Goal: Task Accomplishment & Management: Manage account settings

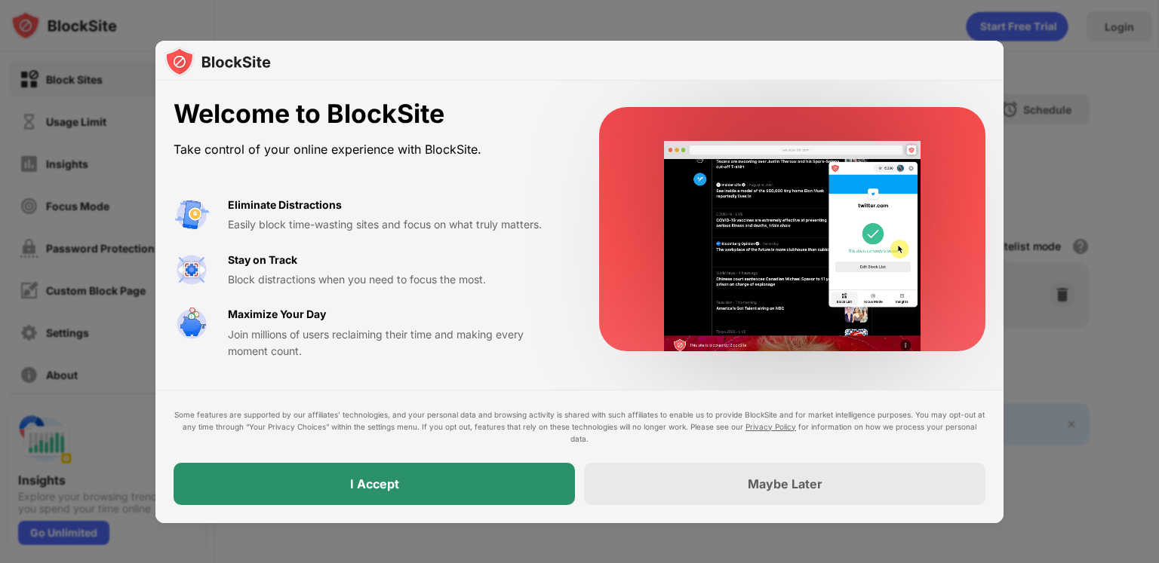
click at [414, 484] on div "I Accept" at bounding box center [373, 484] width 401 height 42
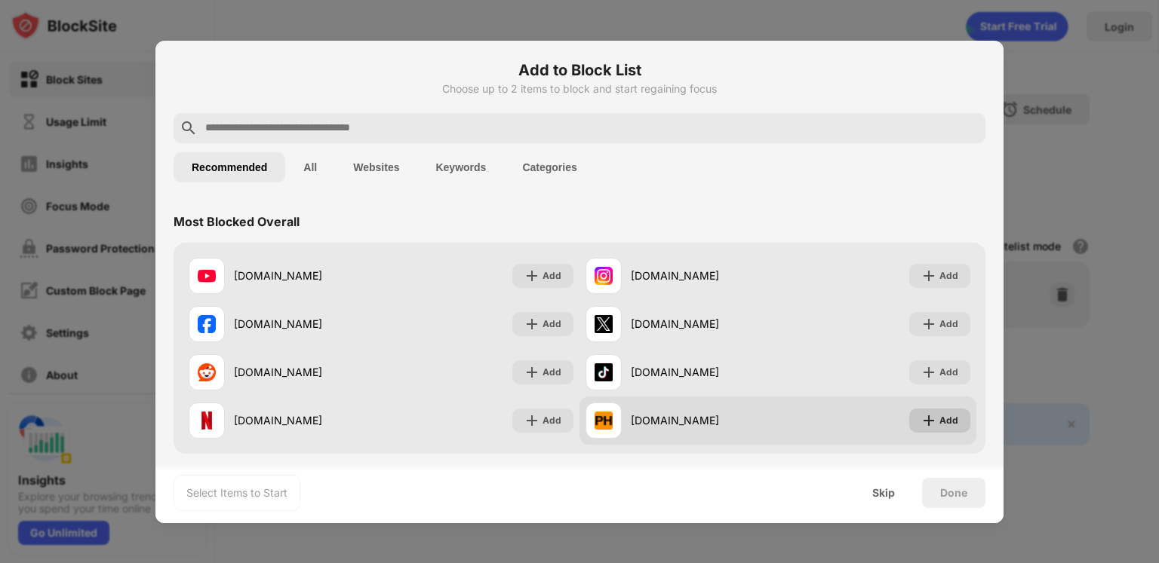
click at [924, 412] on div "Add" at bounding box center [939, 421] width 61 height 24
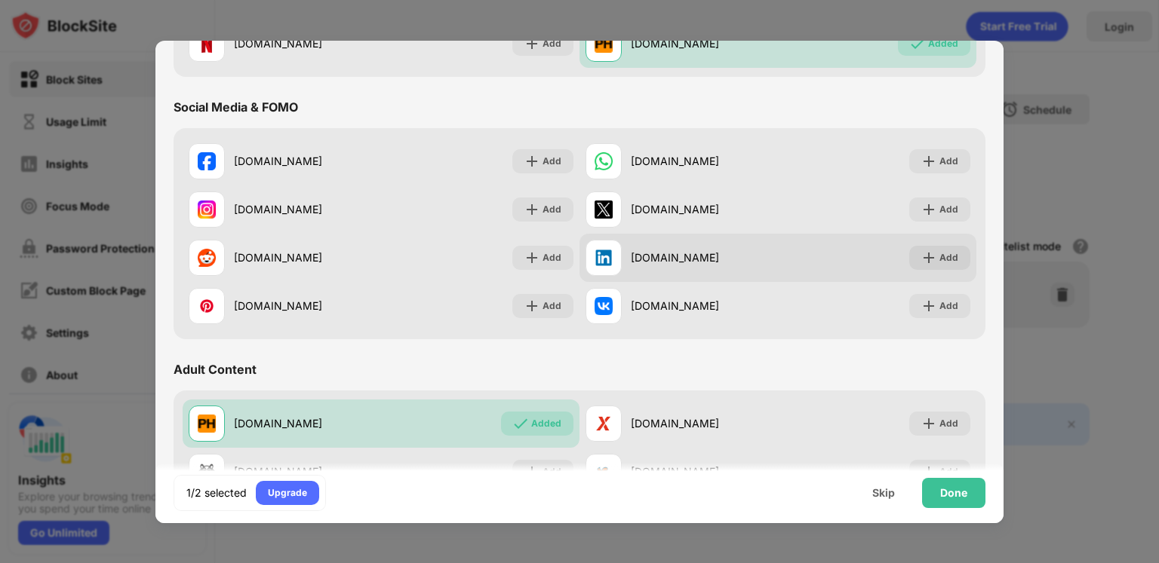
scroll to position [528, 0]
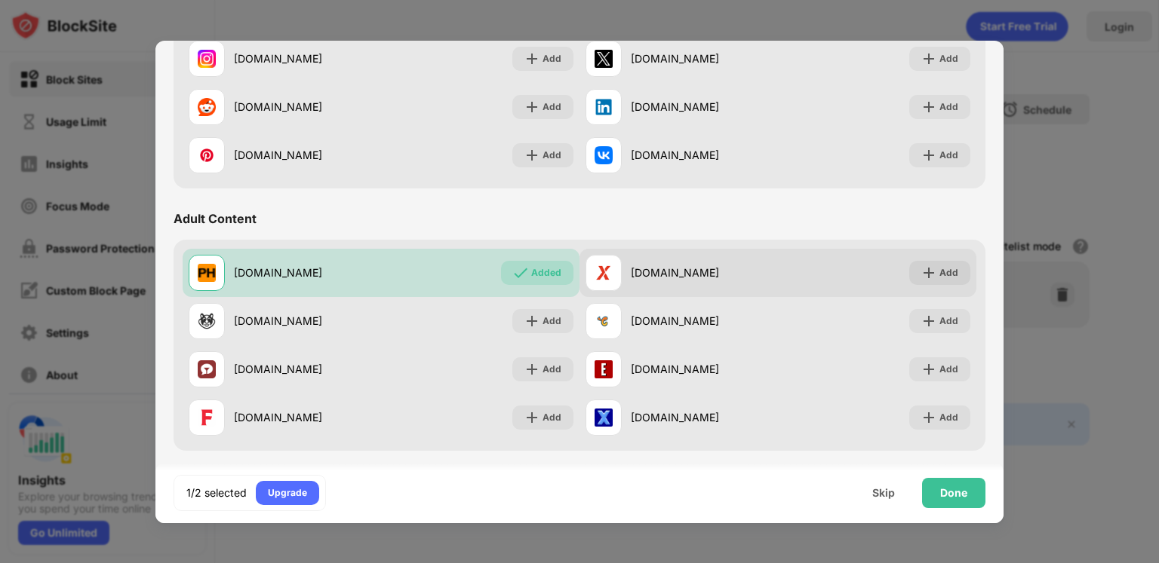
click at [744, 269] on div "xvideos.com" at bounding box center [704, 273] width 147 height 16
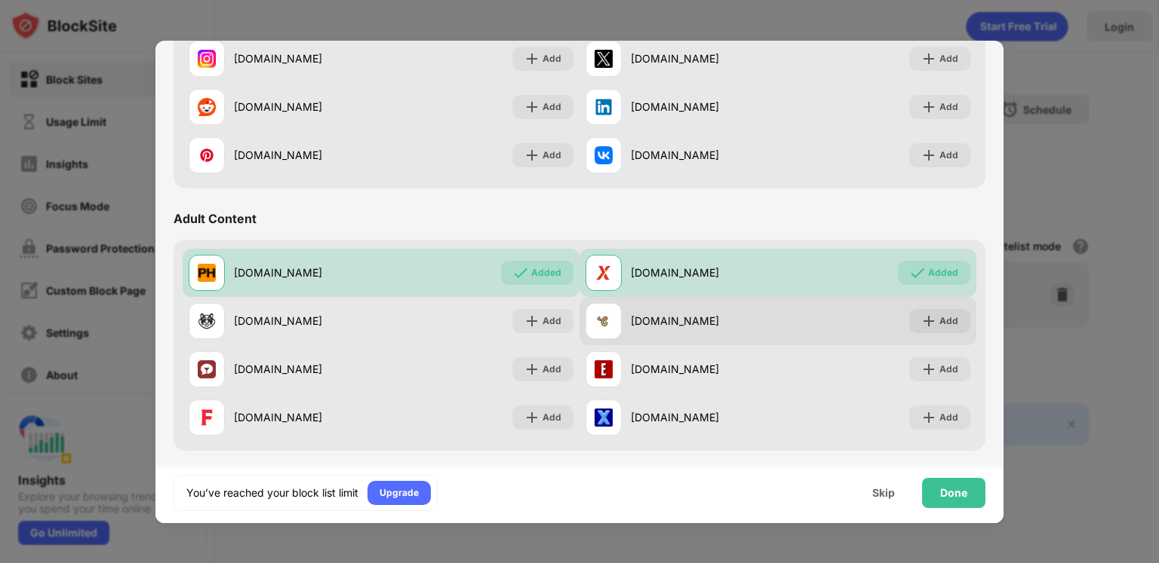
click at [726, 309] on div "chaturbate.com" at bounding box center [681, 321] width 192 height 36
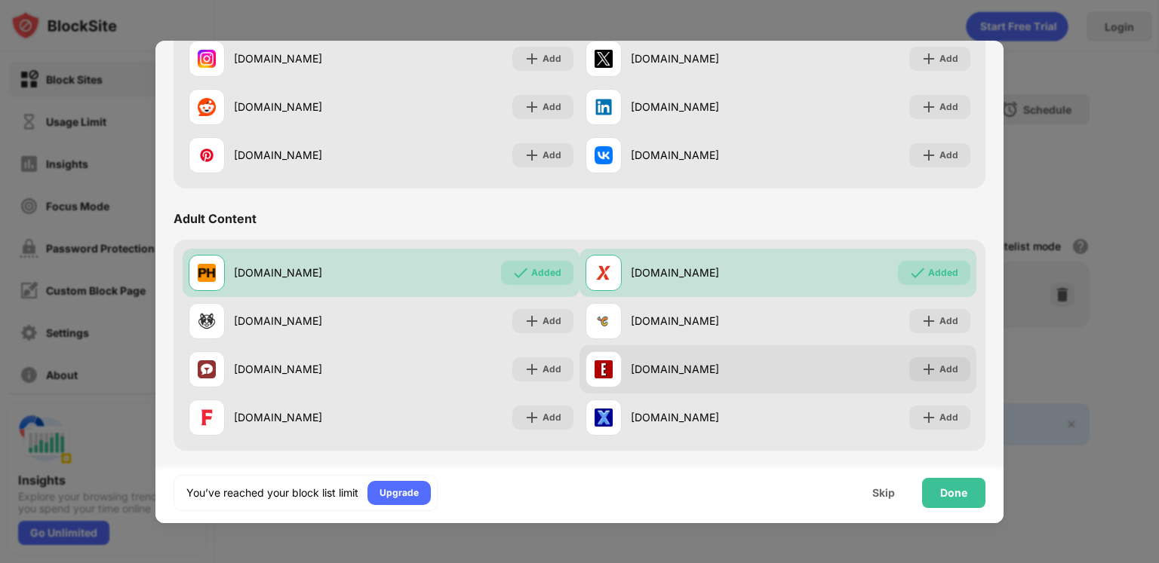
click at [704, 369] on div "eporner.com" at bounding box center [704, 369] width 147 height 16
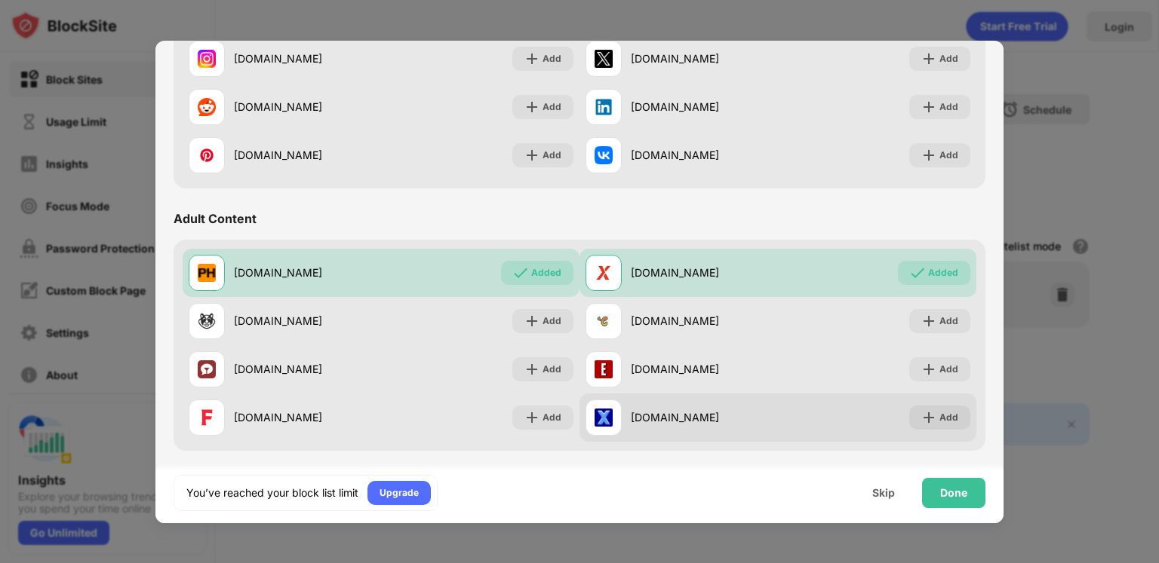
click at [701, 414] on div "xnxx.com" at bounding box center [704, 418] width 147 height 16
click at [912, 426] on div "Add" at bounding box center [939, 418] width 61 height 24
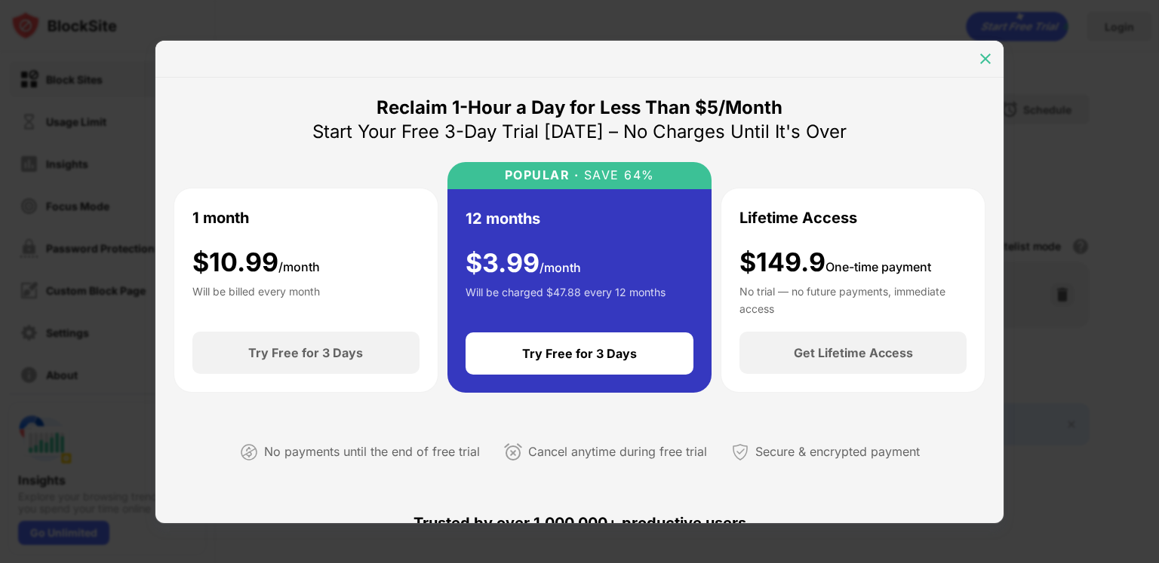
click at [987, 61] on img at bounding box center [985, 58] width 15 height 15
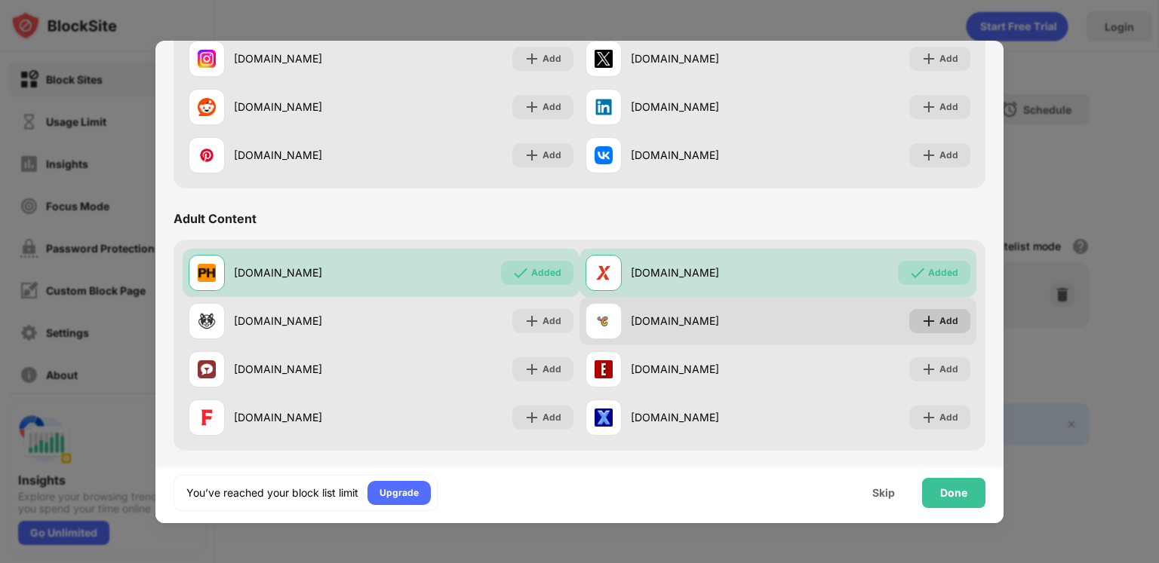
click at [939, 319] on div "Add" at bounding box center [948, 321] width 19 height 15
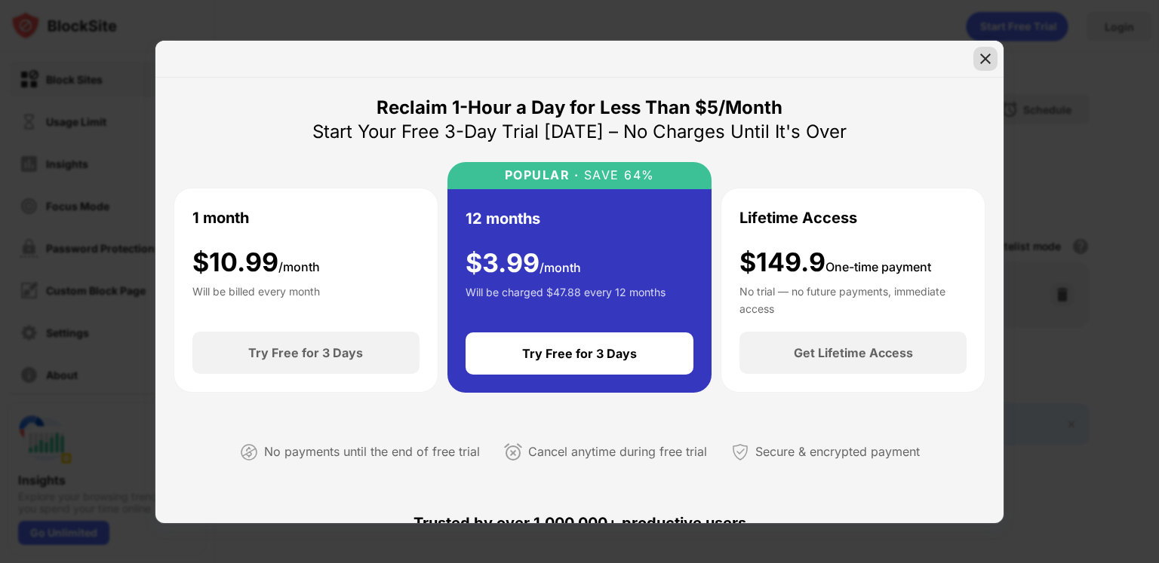
click at [990, 57] on img at bounding box center [985, 58] width 15 height 15
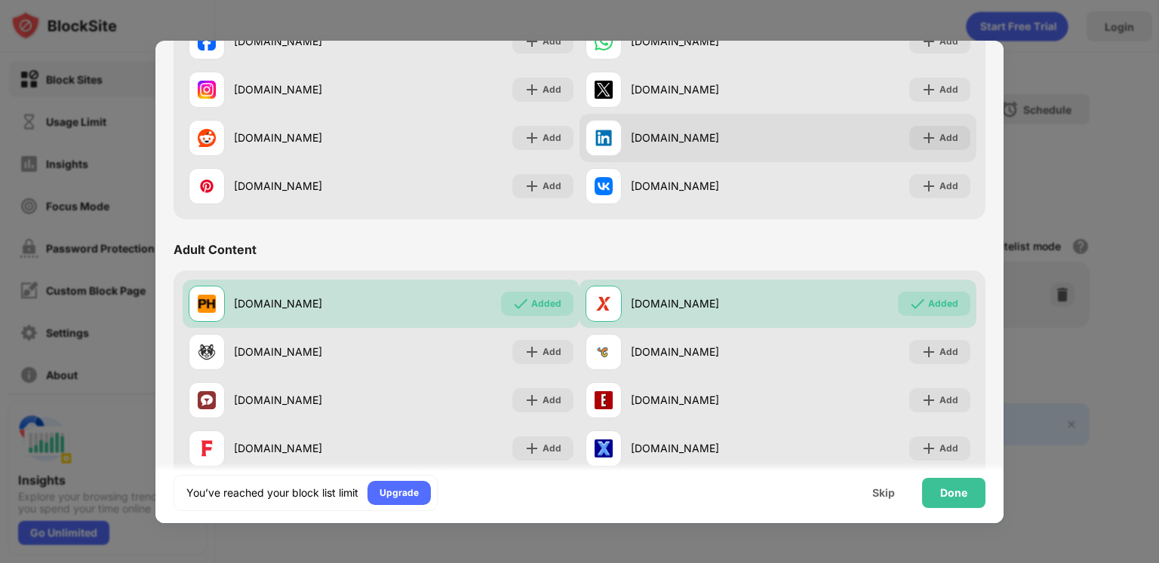
scroll to position [603, 0]
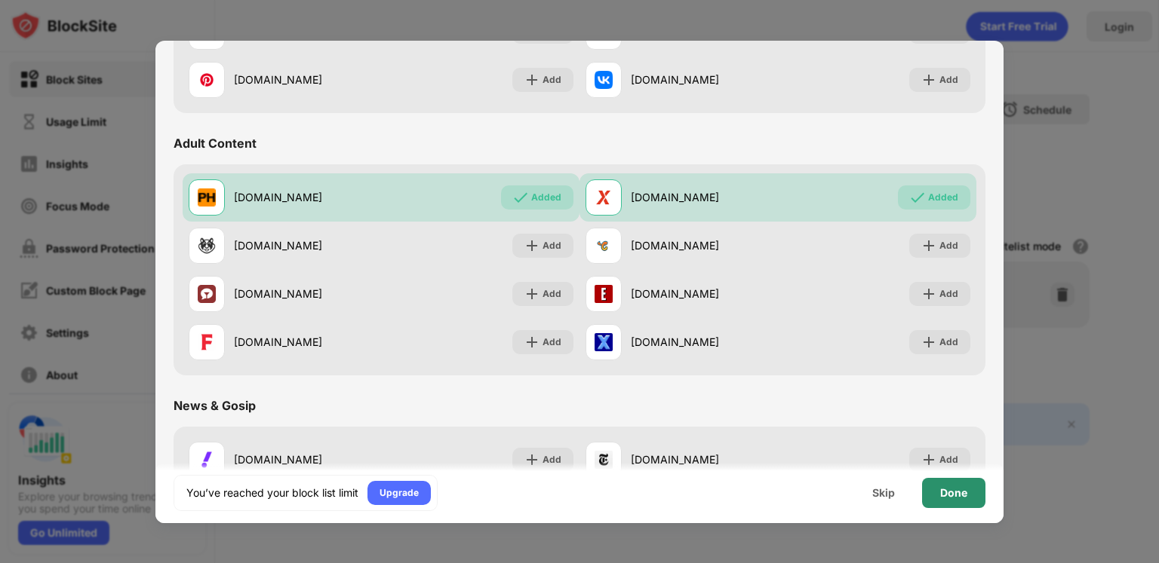
click at [956, 496] on div "Done" at bounding box center [953, 493] width 27 height 12
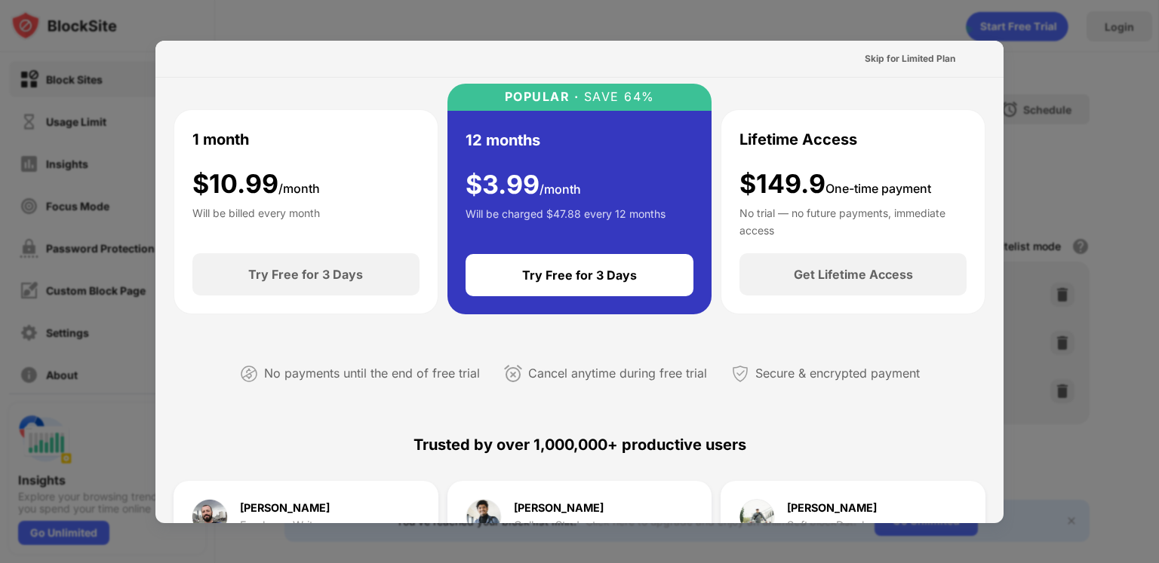
scroll to position [0, 0]
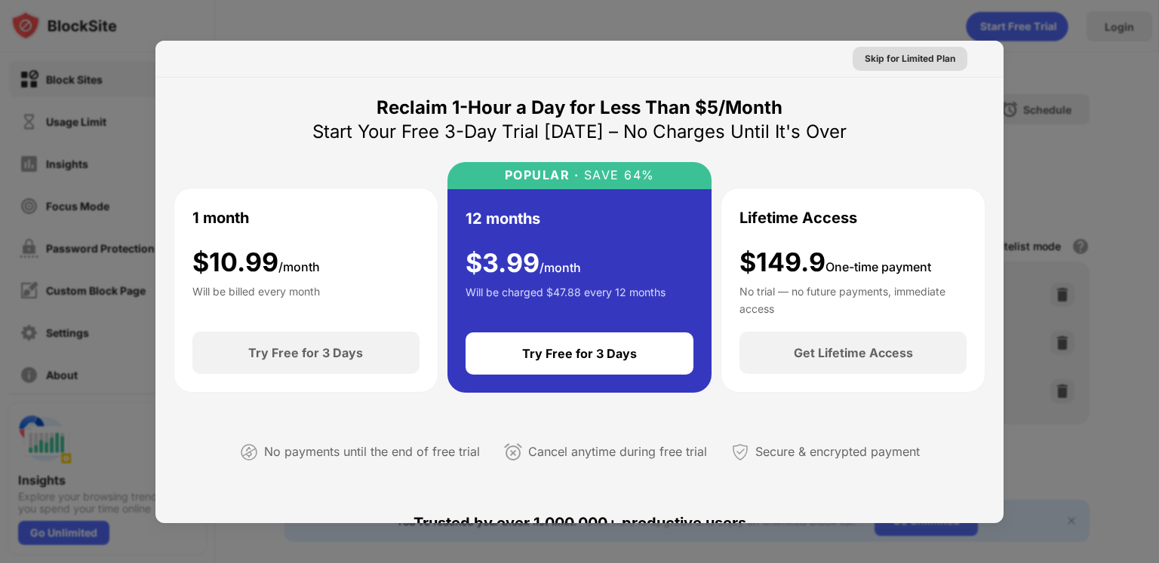
click at [916, 61] on div "Skip for Limited Plan" at bounding box center [909, 58] width 91 height 15
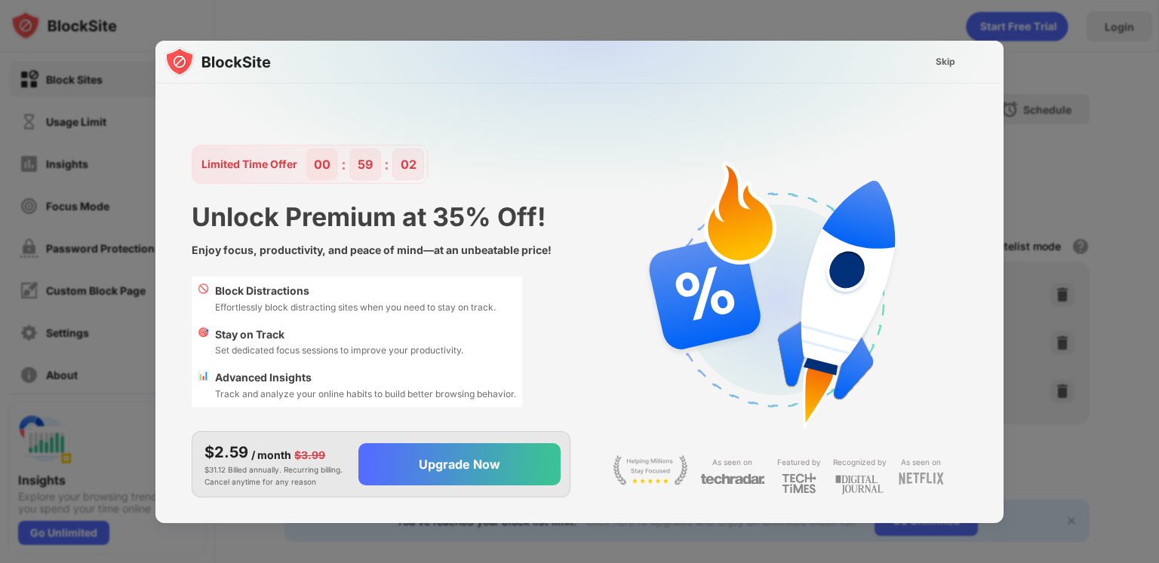
click at [833, 25] on div at bounding box center [579, 281] width 1159 height 563
click at [953, 65] on div "Skip" at bounding box center [945, 61] width 20 height 15
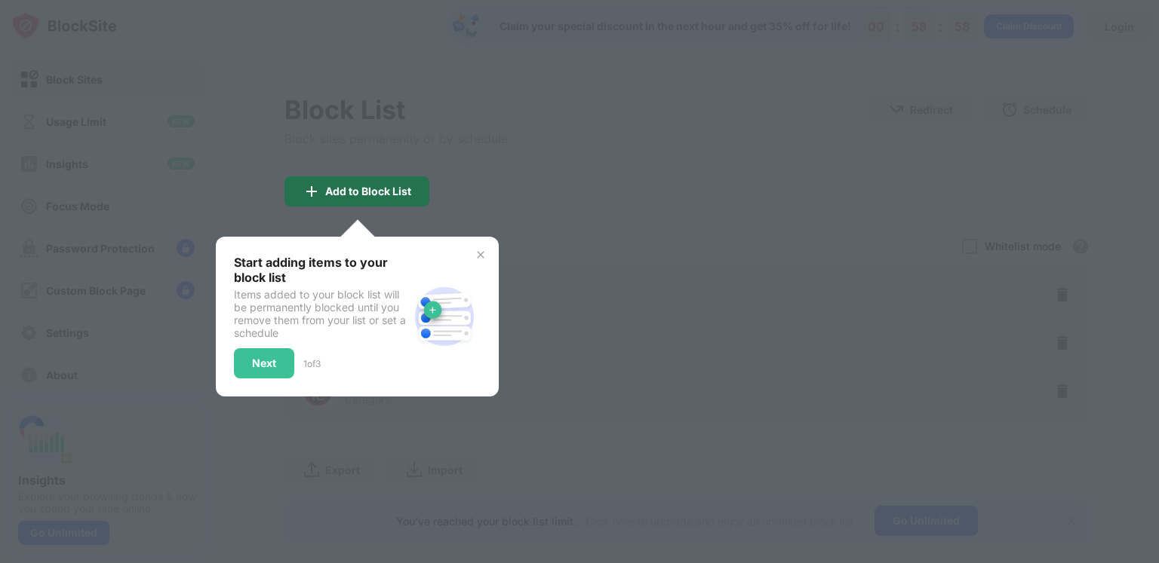
click at [404, 192] on div "Add to Block List" at bounding box center [368, 192] width 86 height 12
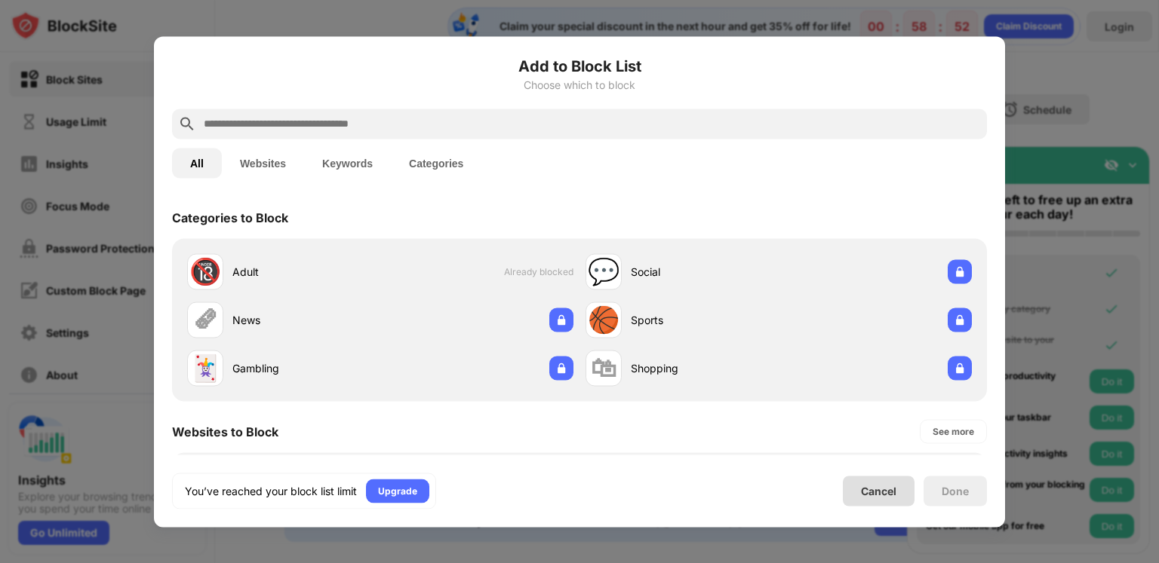
click at [883, 498] on div "Cancel" at bounding box center [879, 491] width 72 height 30
